Goal: Transaction & Acquisition: Book appointment/travel/reservation

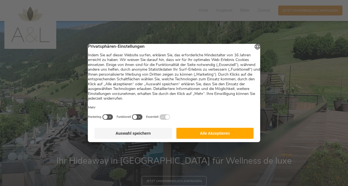
click at [213, 137] on button "Alle Akzeptieren" at bounding box center [214, 133] width 77 height 11
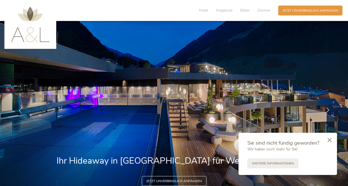
click at [326, 108] on icon at bounding box center [327, 110] width 5 height 5
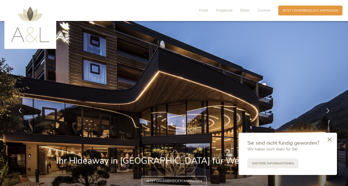
click at [330, 140] on icon at bounding box center [330, 139] width 4 height 4
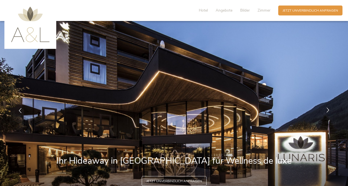
click at [329, 110] on icon at bounding box center [327, 110] width 5 height 5
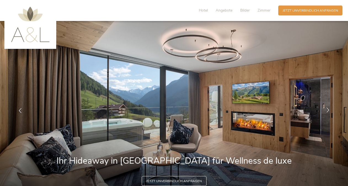
click at [329, 110] on icon at bounding box center [327, 110] width 5 height 5
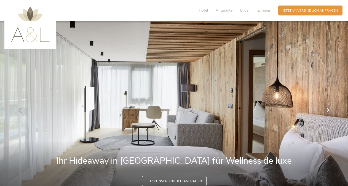
click at [329, 110] on icon at bounding box center [327, 110] width 5 height 5
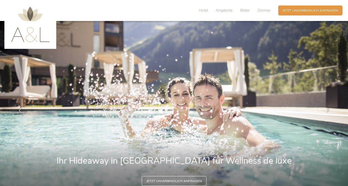
click at [329, 110] on icon at bounding box center [327, 110] width 5 height 5
click at [243, 9] on span "Bilder" at bounding box center [245, 10] width 10 height 5
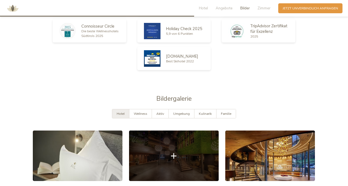
scroll to position [853, 0]
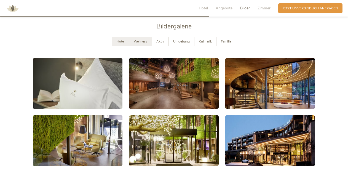
click at [143, 42] on span "Wellness" at bounding box center [141, 41] width 14 height 4
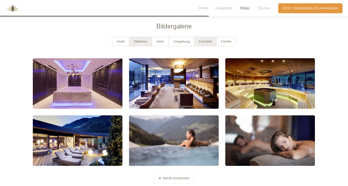
click at [205, 43] on span "Kulinarik" at bounding box center [205, 41] width 13 height 4
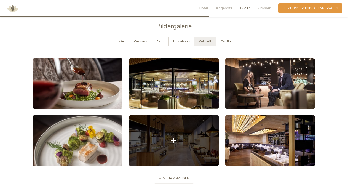
click at [191, 132] on link at bounding box center [174, 140] width 90 height 50
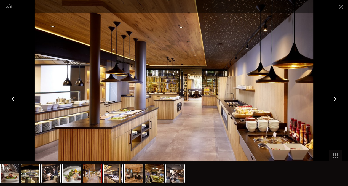
click at [333, 97] on div at bounding box center [333, 98] width 17 height 17
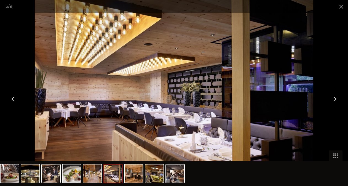
click at [333, 97] on div at bounding box center [333, 98] width 17 height 17
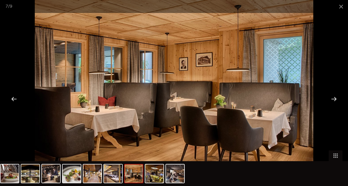
click at [333, 97] on div at bounding box center [333, 98] width 17 height 17
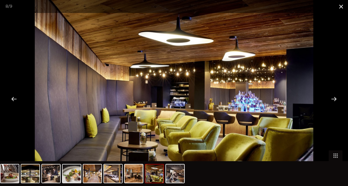
click at [341, 7] on span at bounding box center [341, 6] width 14 height 13
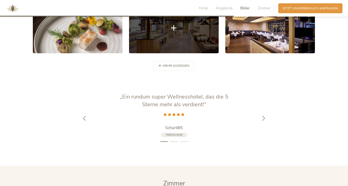
scroll to position [966, 0]
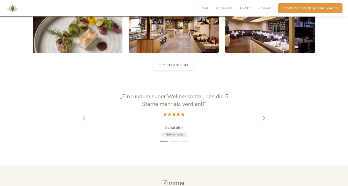
click at [173, 67] on div "mehr anzeigen weniger anzeigen" at bounding box center [174, 65] width 40 height 10
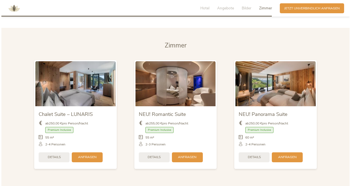
scroll to position [1160, 0]
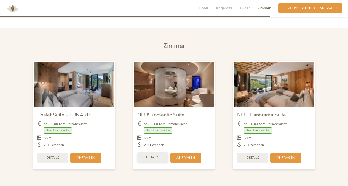
click at [152, 156] on span "Details" at bounding box center [152, 157] width 13 height 5
